Goal: Navigation & Orientation: Find specific page/section

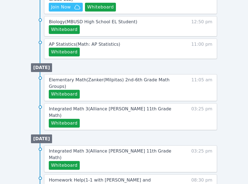
scroll to position [338, 0]
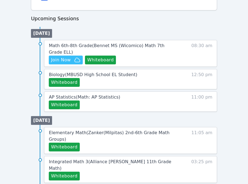
scroll to position [260, 0]
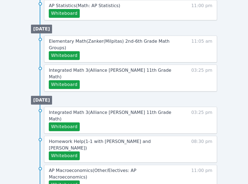
scroll to position [430, 0]
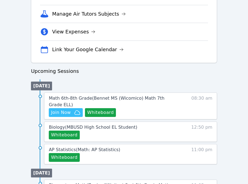
scroll to position [255, 0]
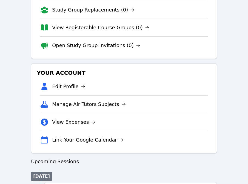
scroll to position [215, 0]
